Goal: Information Seeking & Learning: Learn about a topic

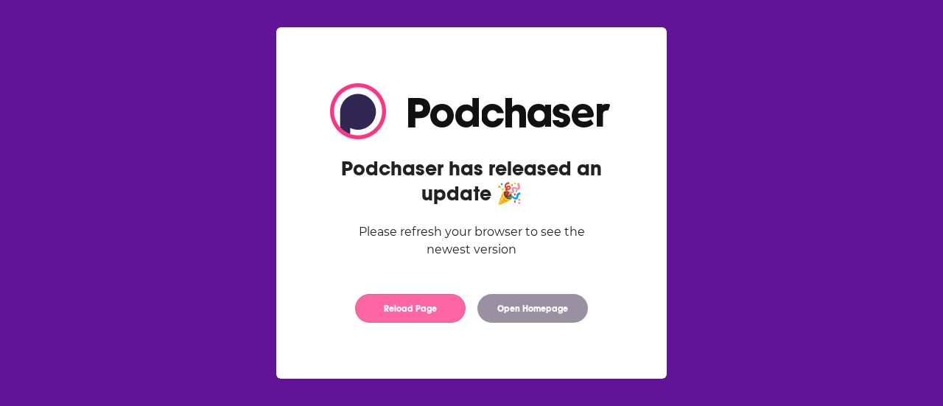
click at [431, 313] on button "Reload Page" at bounding box center [410, 308] width 110 height 29
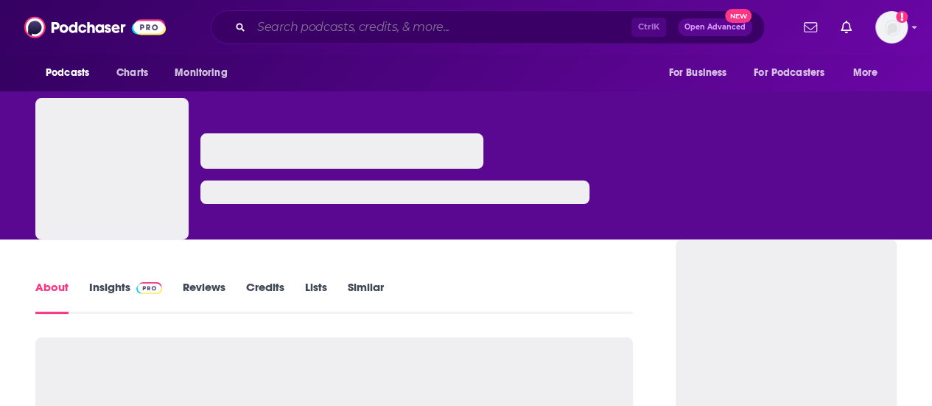
click at [426, 38] on input "Search podcasts, credits, & more..." at bounding box center [441, 27] width 380 height 24
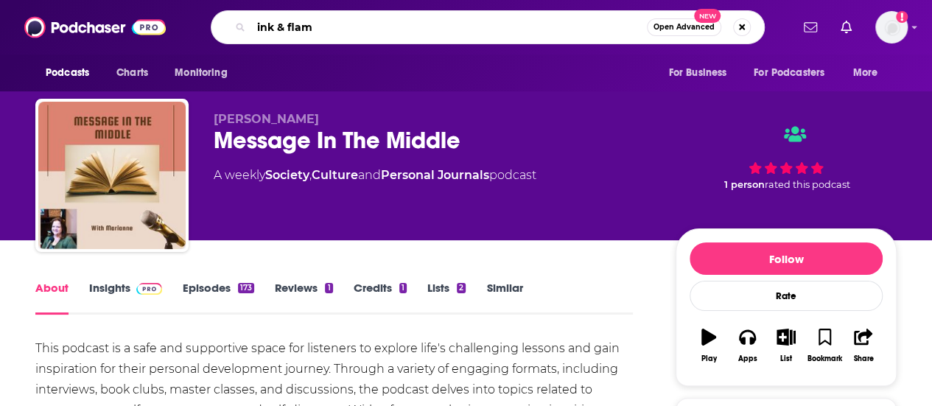
type input "ink & flame"
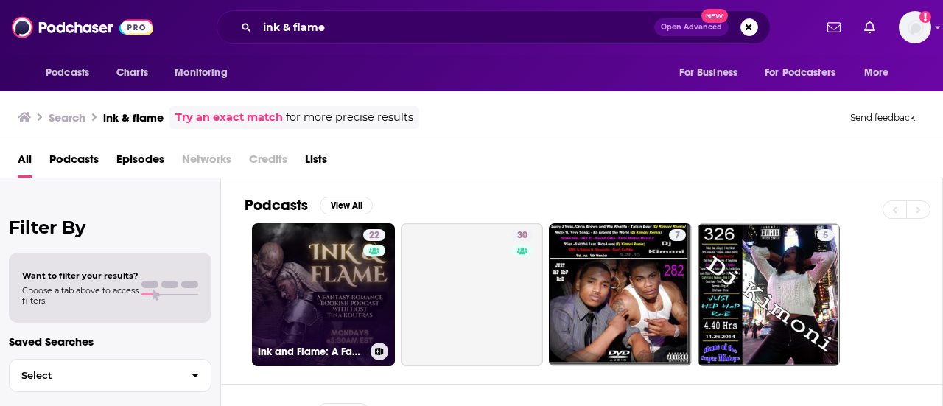
click at [323, 306] on link "22 Ink and Flame: A Fantasy Romance Podcast" at bounding box center [323, 294] width 143 height 143
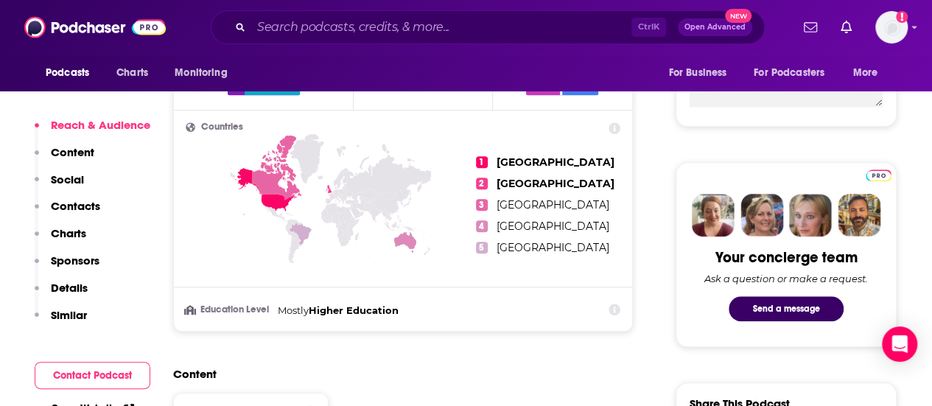
scroll to position [598, 0]
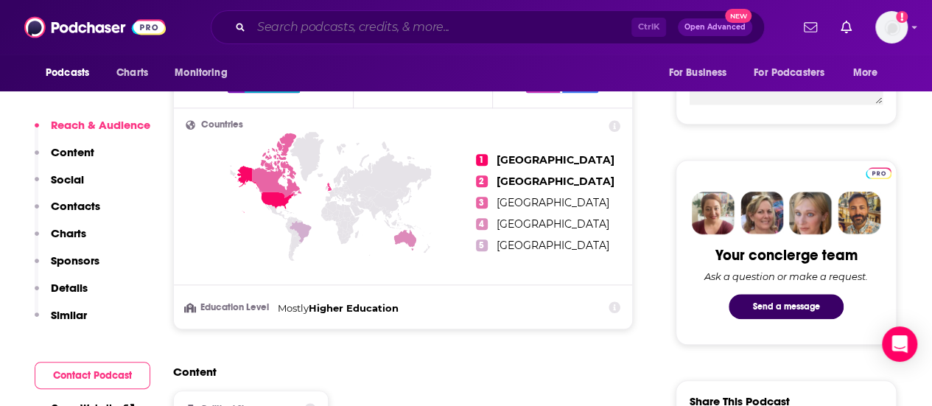
click at [307, 35] on input "Search podcasts, credits, & more..." at bounding box center [441, 27] width 380 height 24
paste input "Book Thots"
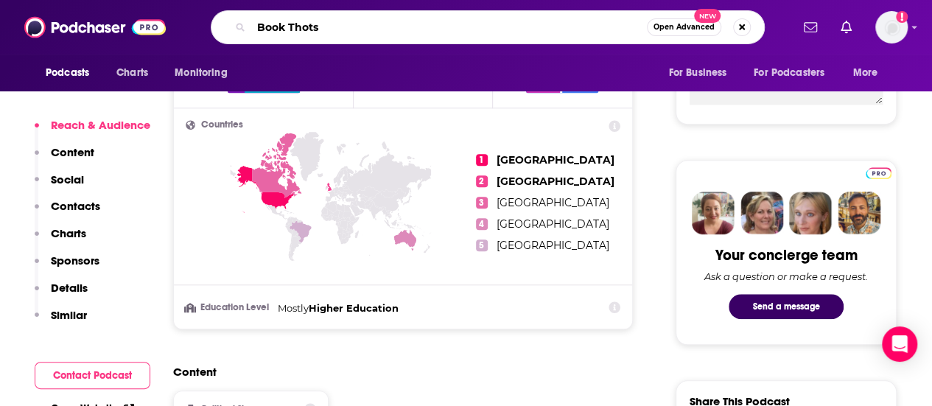
type input "Book Thots"
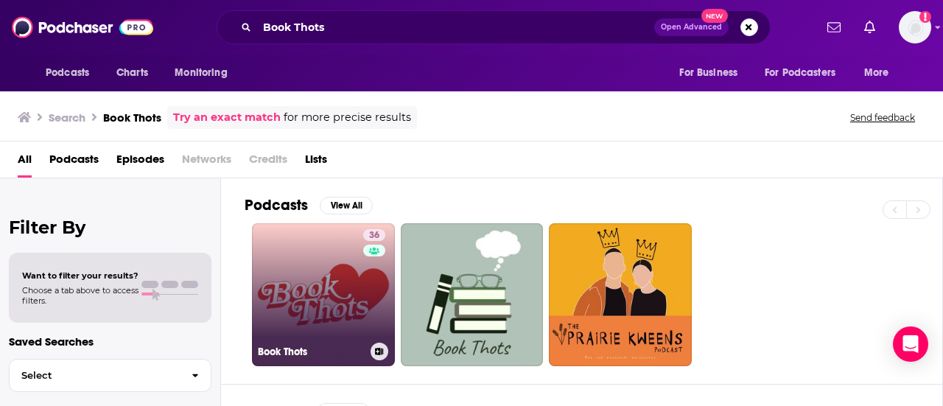
click at [339, 289] on link "36 Book Thots" at bounding box center [323, 294] width 143 height 143
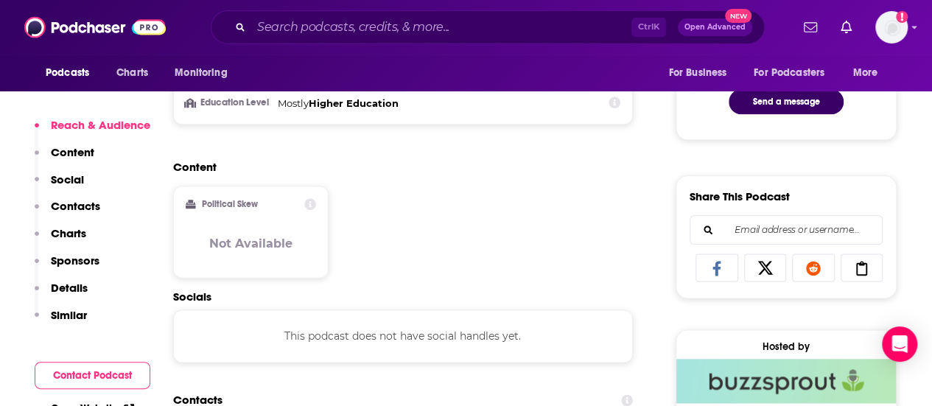
scroll to position [804, 0]
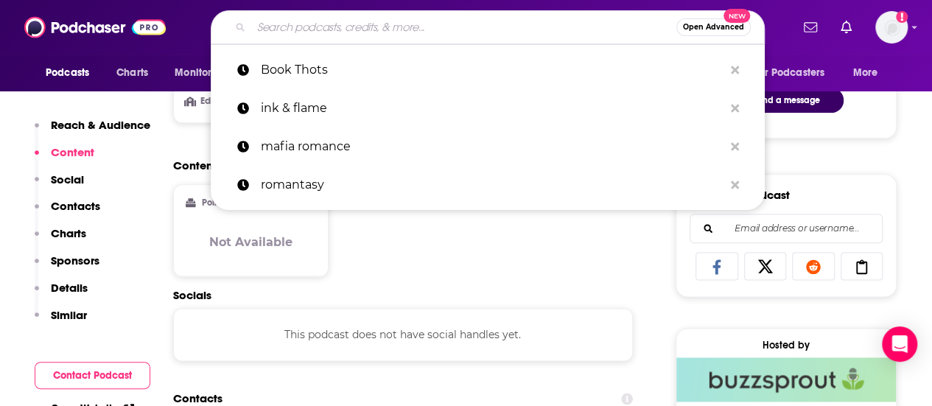
click at [269, 26] on input "Search podcasts, credits, & more..." at bounding box center [463, 27] width 425 height 24
paste input "The Mythic Mic"
type input "The Mythic Mic"
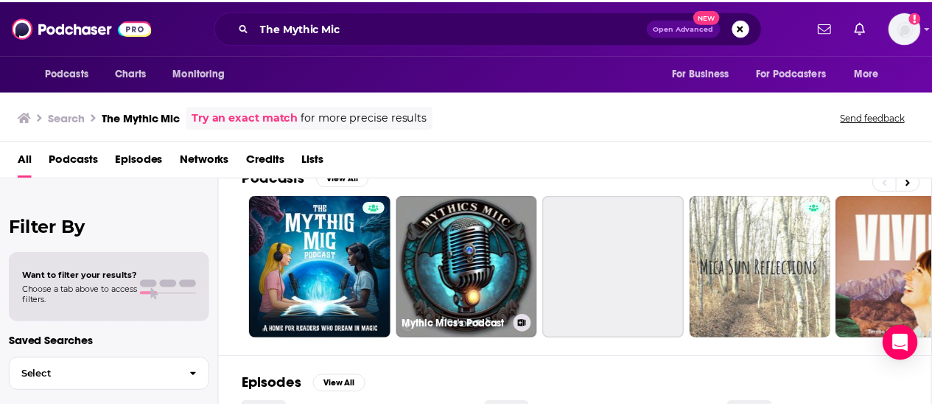
scroll to position [28, 0]
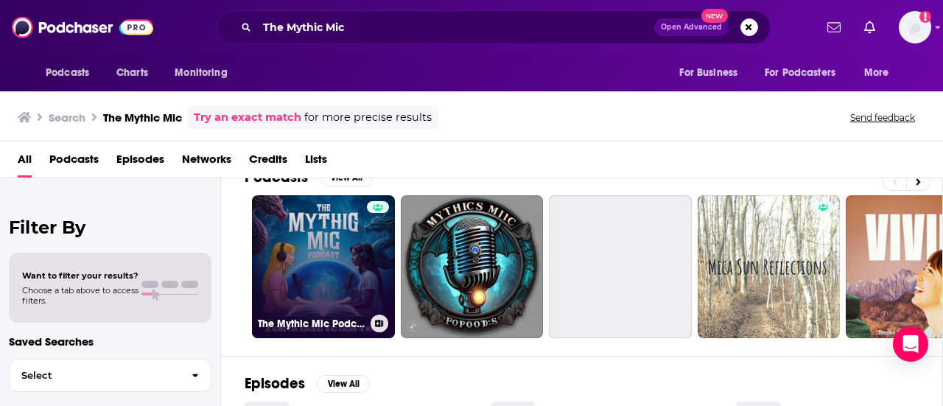
click at [365, 274] on link "The Mythic Mic Podcast" at bounding box center [323, 266] width 143 height 143
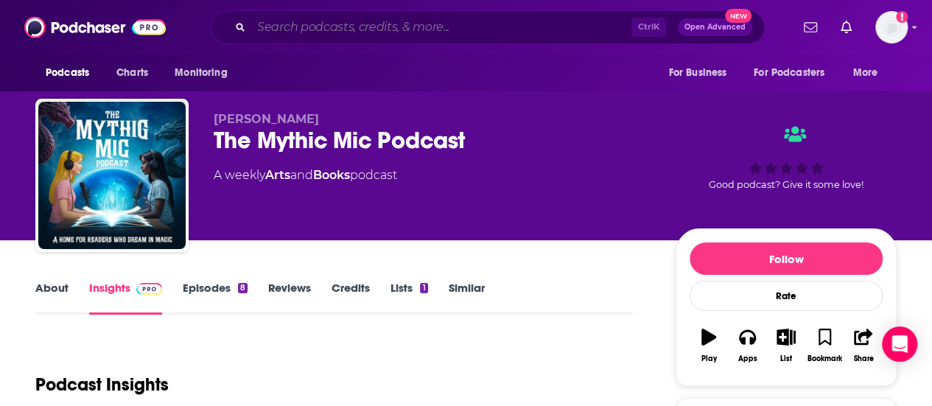
click at [255, 20] on input "Search podcasts, credits, & more..." at bounding box center [441, 27] width 380 height 24
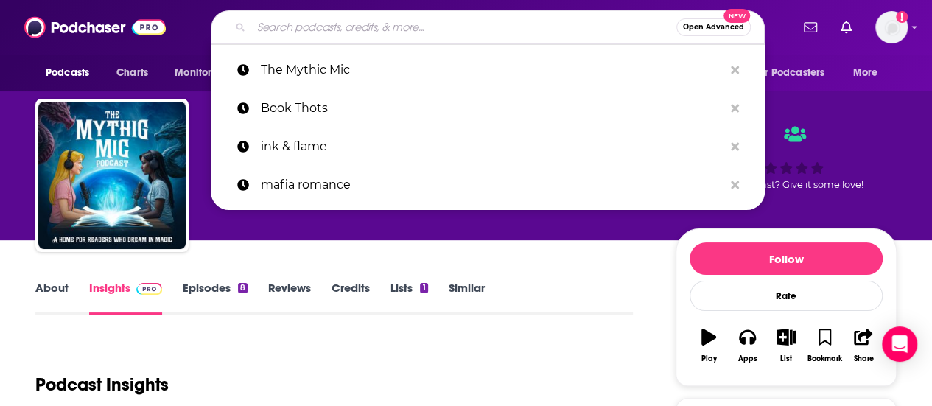
paste input "Unhinged Bookish Thoughts"
type input "Unhinged Bookish Thoughts"
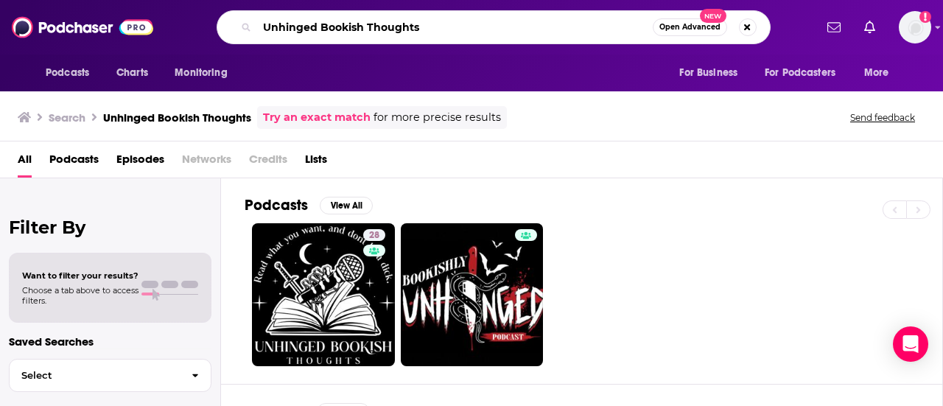
click at [315, 24] on input "Unhinged Bookish Thoughts" at bounding box center [455, 27] width 396 height 24
paste input "Story Darling"
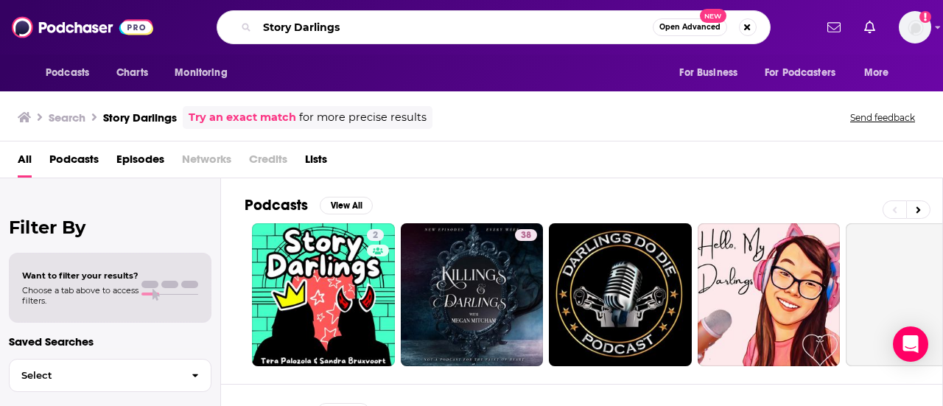
click at [317, 24] on input "Story Darlings" at bounding box center [455, 27] width 396 height 24
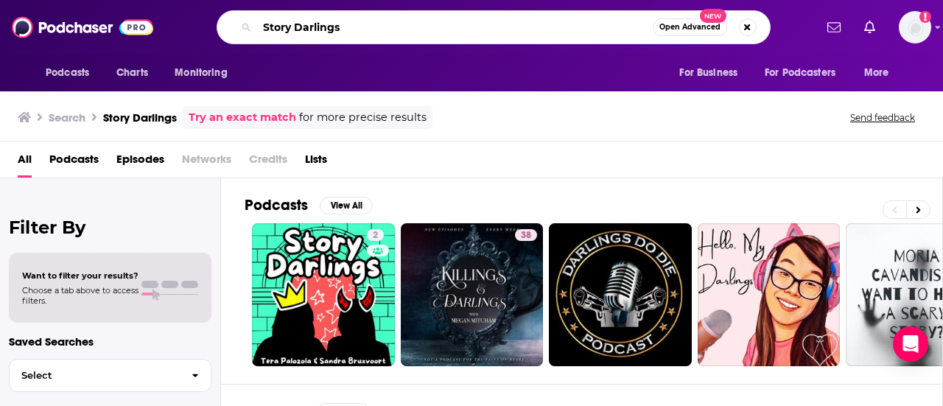
paste input "unshine [DEMOGRAPHIC_DATA] Unraveling Tale"
type input "Sunshine [DEMOGRAPHIC_DATA] Unraveling Tales"
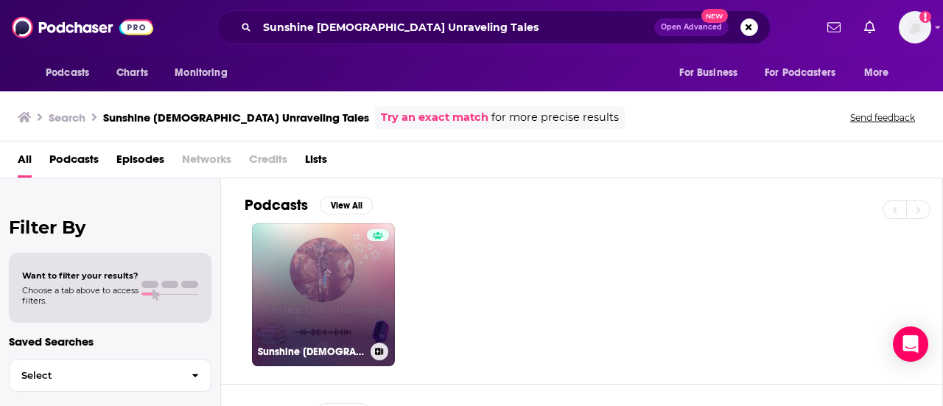
click at [364, 301] on link "Sunshine [DEMOGRAPHIC_DATA] Unraveling Tales" at bounding box center [323, 294] width 143 height 143
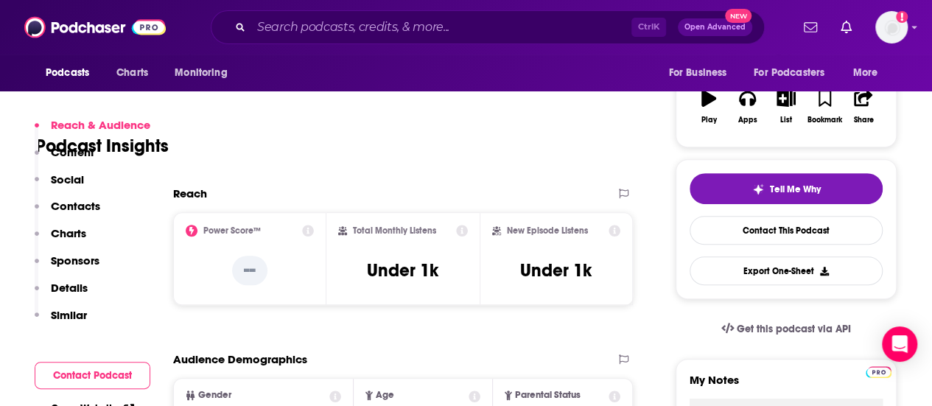
scroll to position [436, 0]
